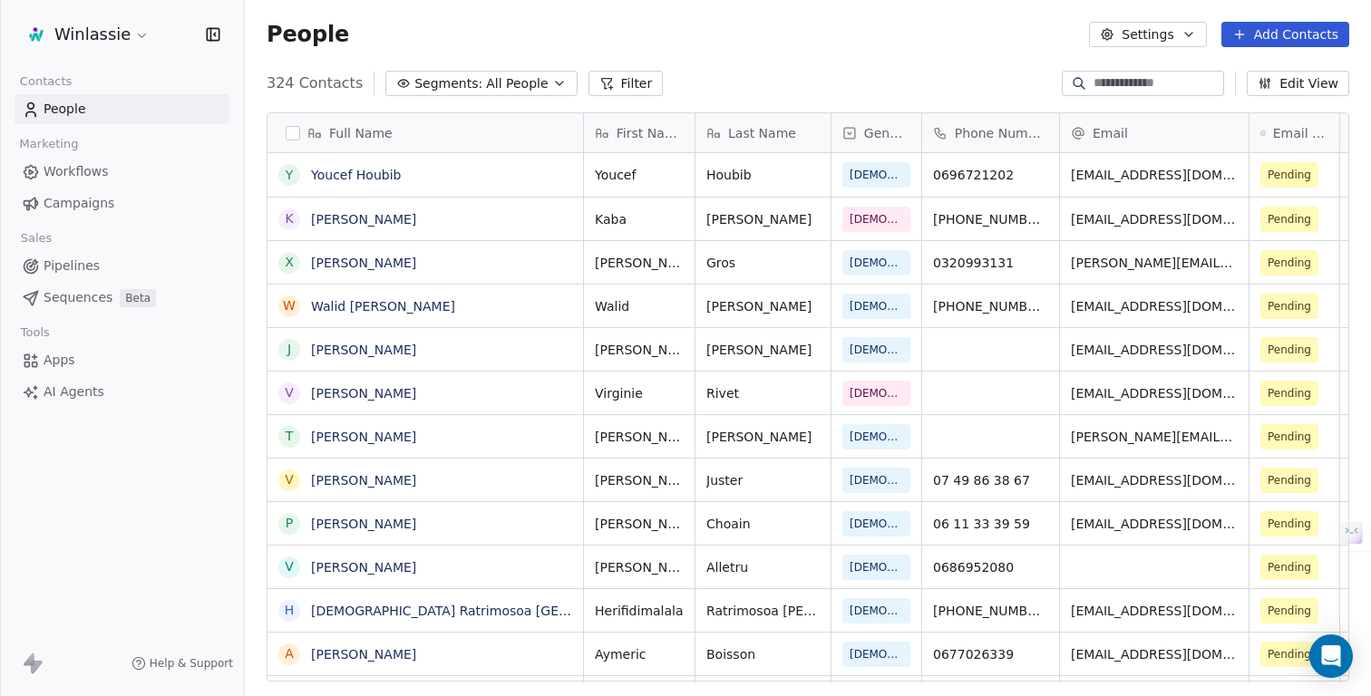
scroll to position [612, 1126]
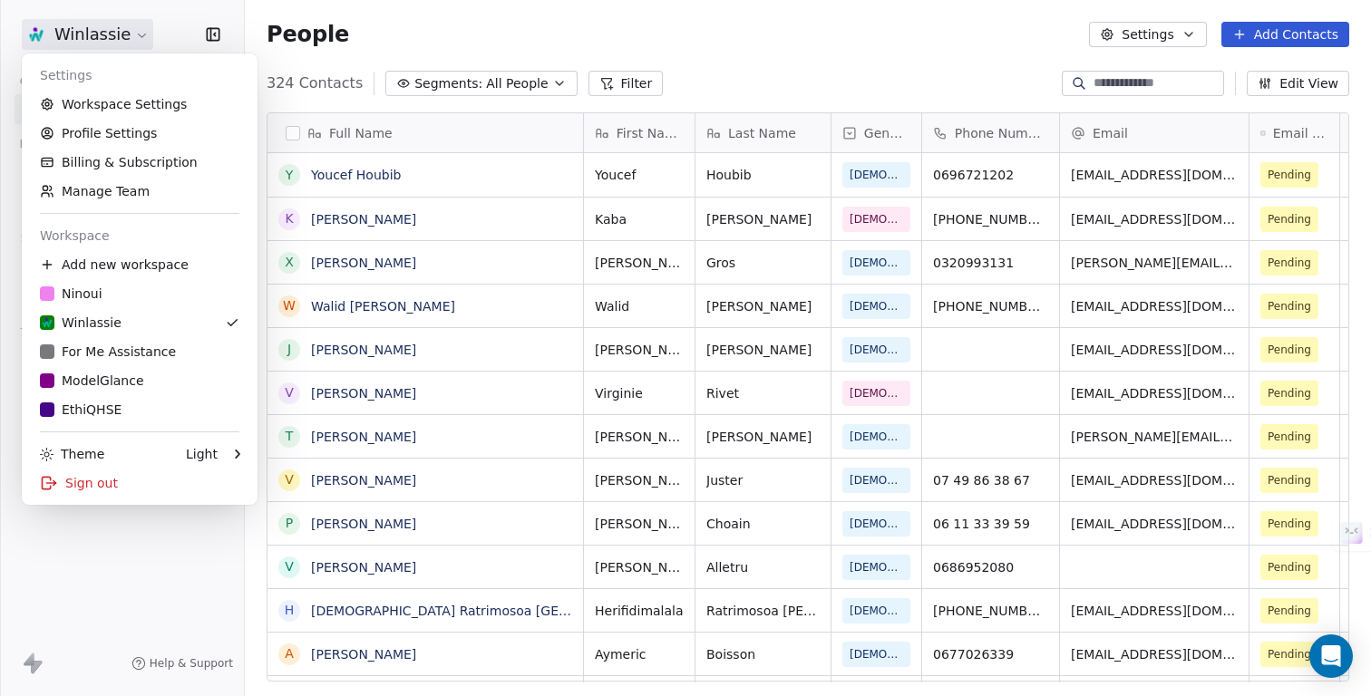
click at [85, 40] on html "Winlassie Contacts People Marketing Workflows Campaigns Sales Pipelines Sequenc…" at bounding box center [685, 416] width 1371 height 832
click at [69, 389] on div "ModelGlance" at bounding box center [92, 381] width 104 height 18
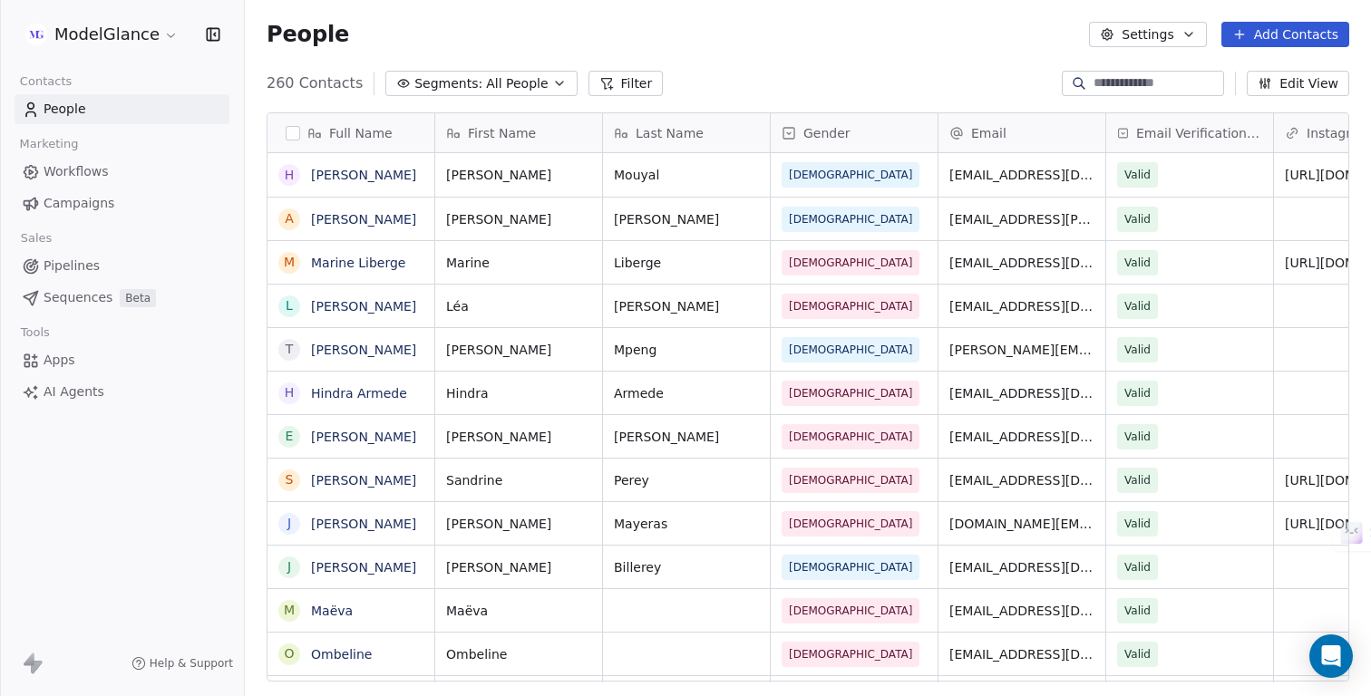
scroll to position [612, 1126]
click at [66, 207] on span "Campaigns" at bounding box center [79, 203] width 71 height 19
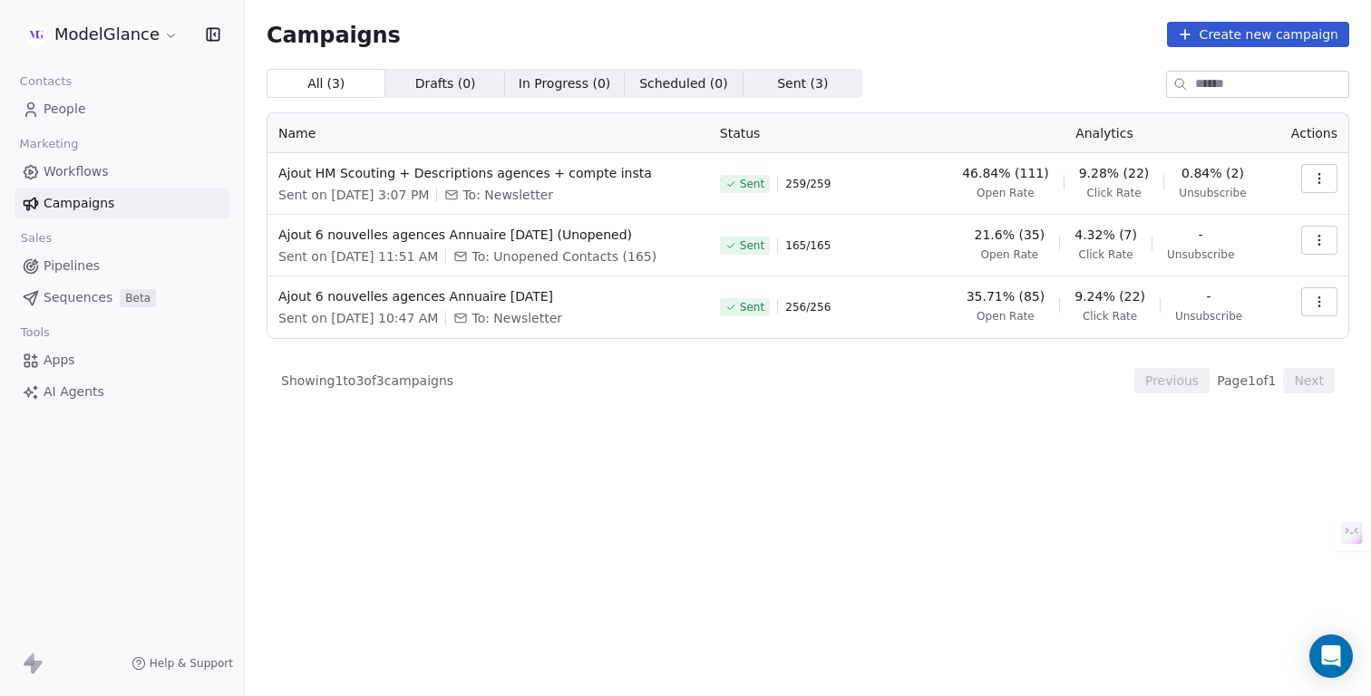
click at [1329, 178] on button "button" at bounding box center [1319, 178] width 36 height 29
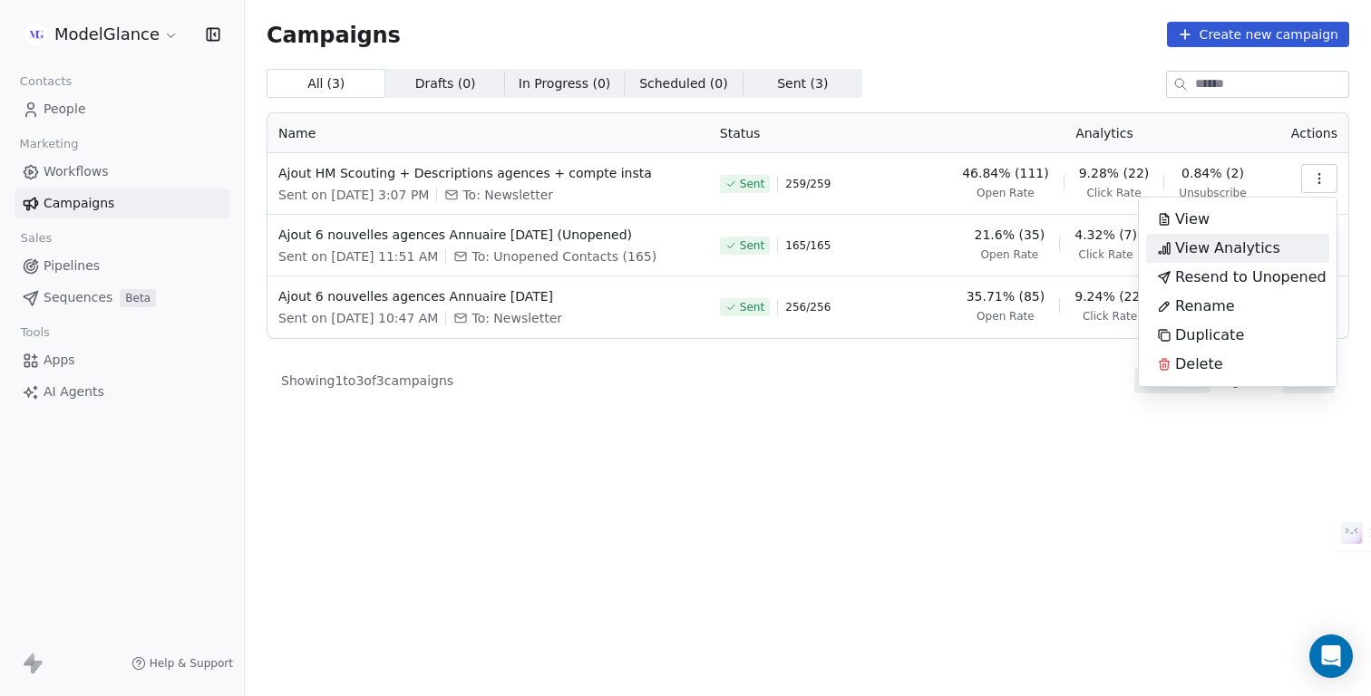
click at [1220, 239] on span "View Analytics" at bounding box center [1227, 249] width 105 height 22
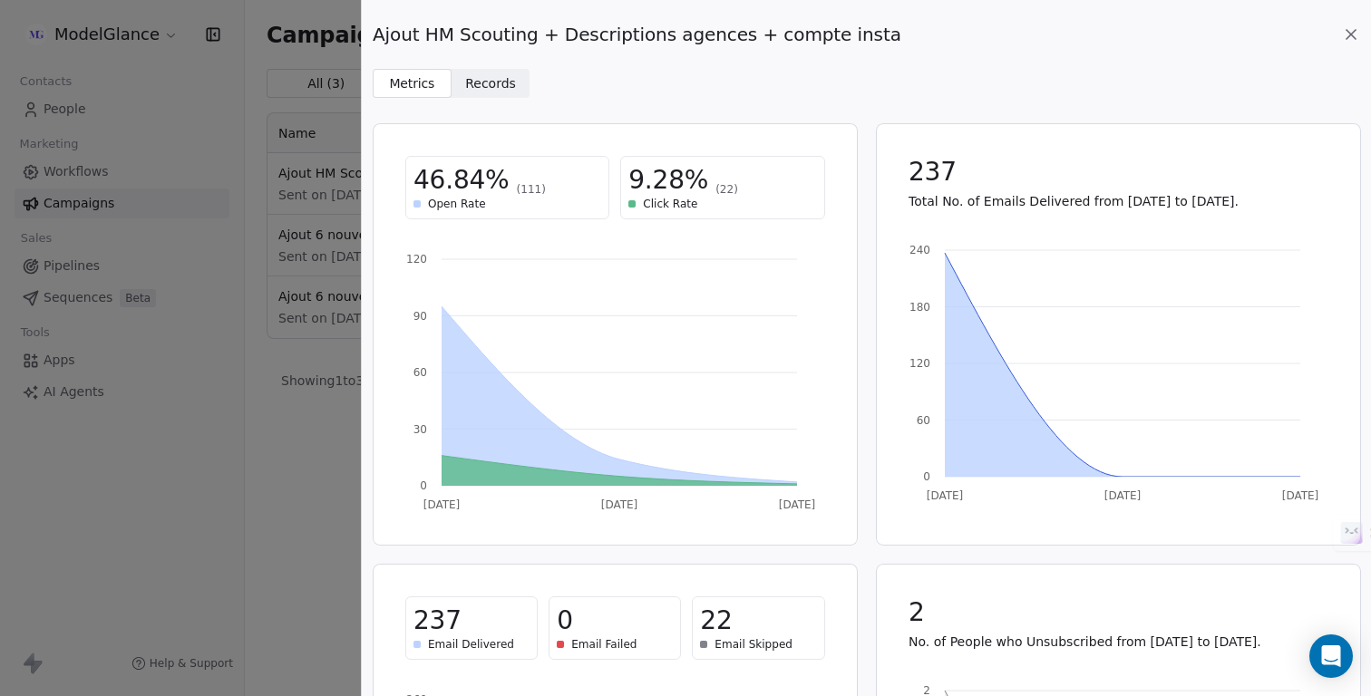
click at [503, 86] on span "Records" at bounding box center [490, 83] width 51 height 19
